Goal: Transaction & Acquisition: Obtain resource

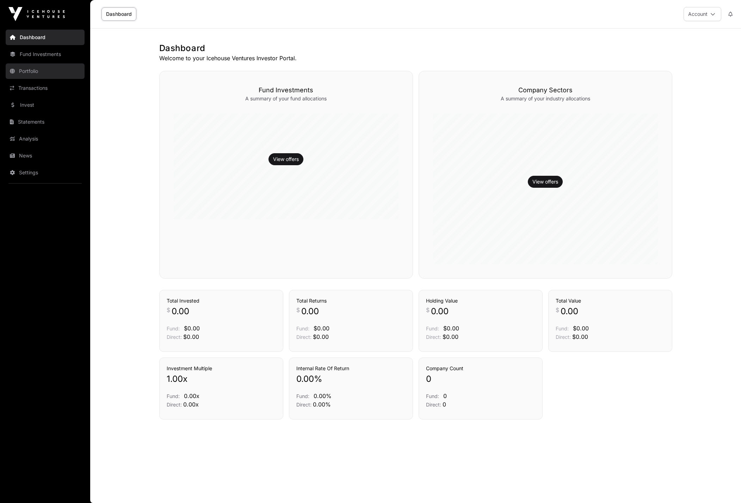
click at [44, 73] on link "Portfolio" at bounding box center [45, 71] width 79 height 16
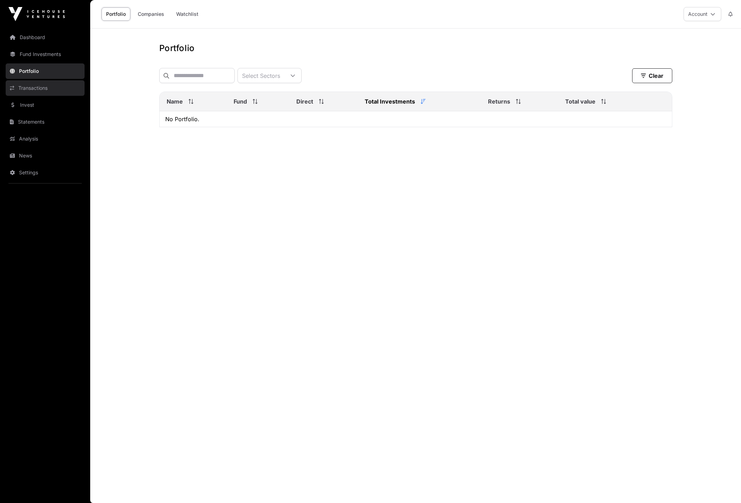
click at [40, 86] on link "Transactions" at bounding box center [45, 88] width 79 height 16
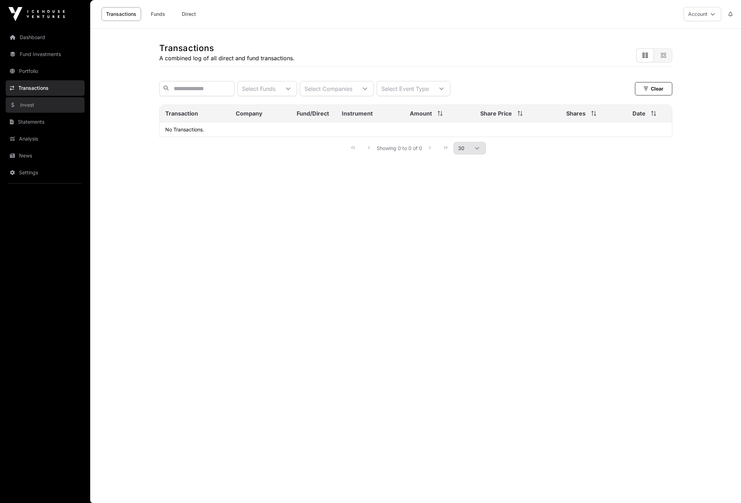
click at [30, 105] on link "Invest" at bounding box center [45, 105] width 79 height 16
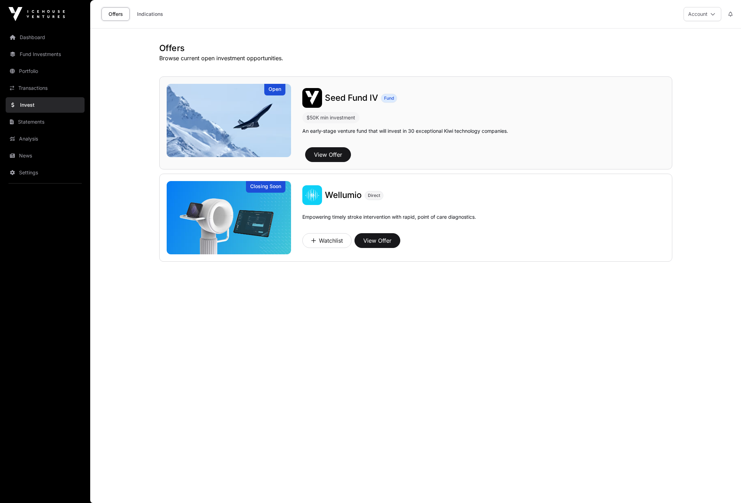
click at [221, 115] on img at bounding box center [229, 120] width 125 height 73
